Goal: Navigation & Orientation: Find specific page/section

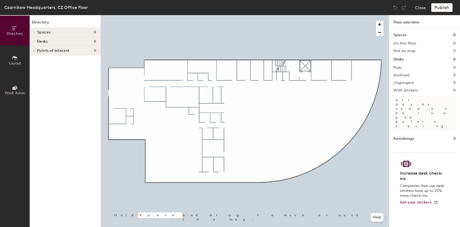
click at [17, 60] on icon at bounding box center [15, 58] width 6 height 6
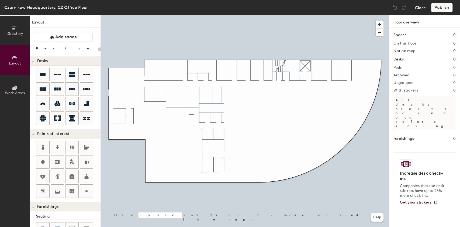
click at [420, 9] on button "Close" at bounding box center [420, 7] width 11 height 9
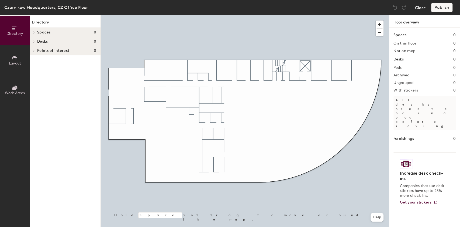
click at [418, 8] on button "Close" at bounding box center [420, 7] width 11 height 9
